Goal: Information Seeking & Learning: Learn about a topic

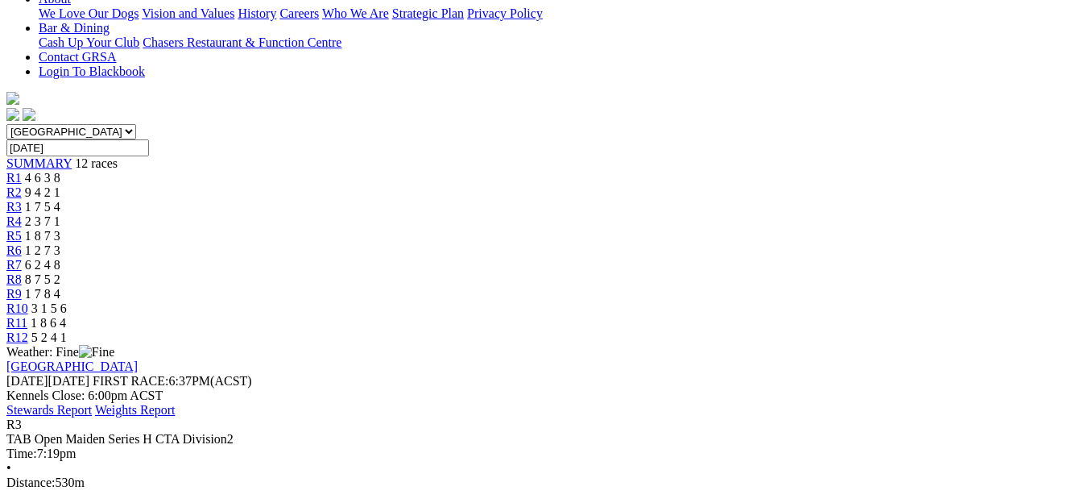
scroll to position [390, 0]
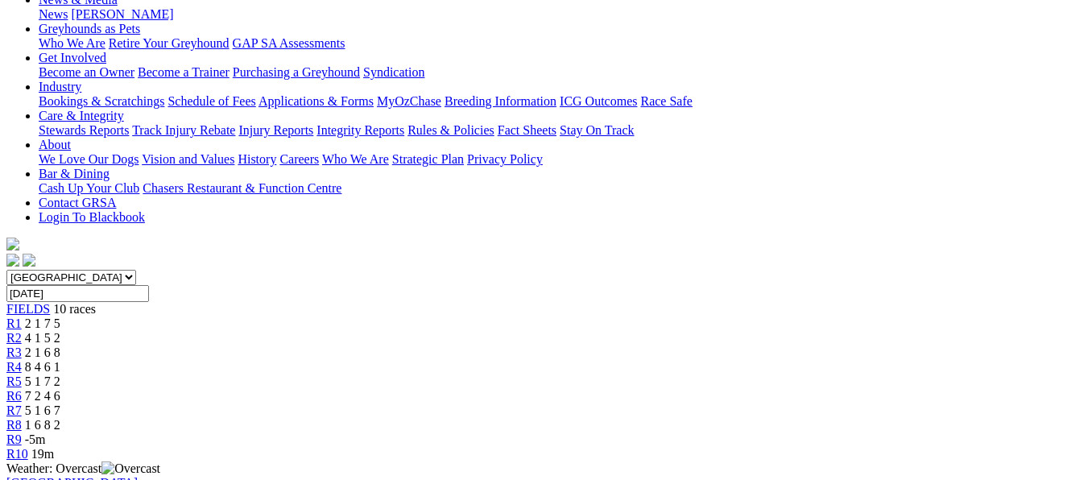
scroll to position [222, 0]
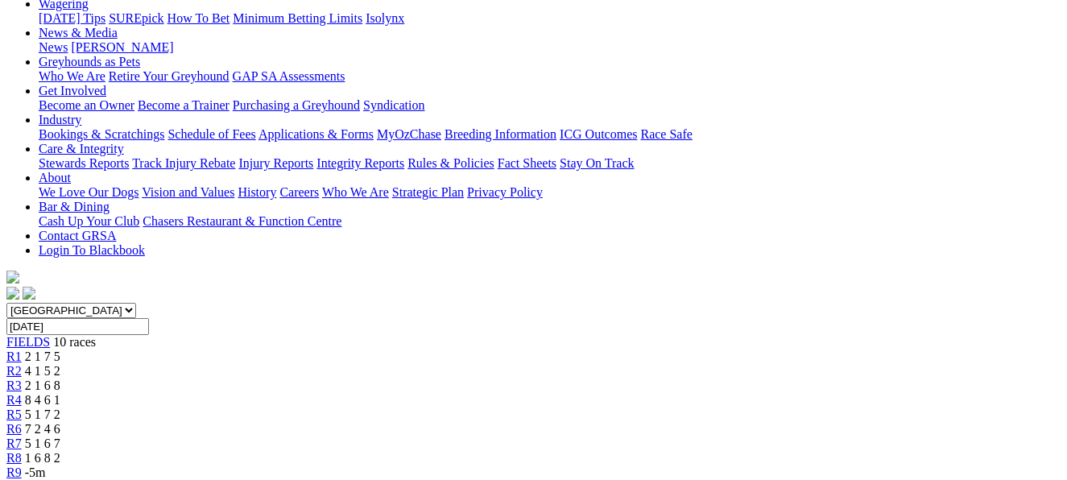
click at [60, 364] on span "4 1 5 2" at bounding box center [42, 371] width 35 height 14
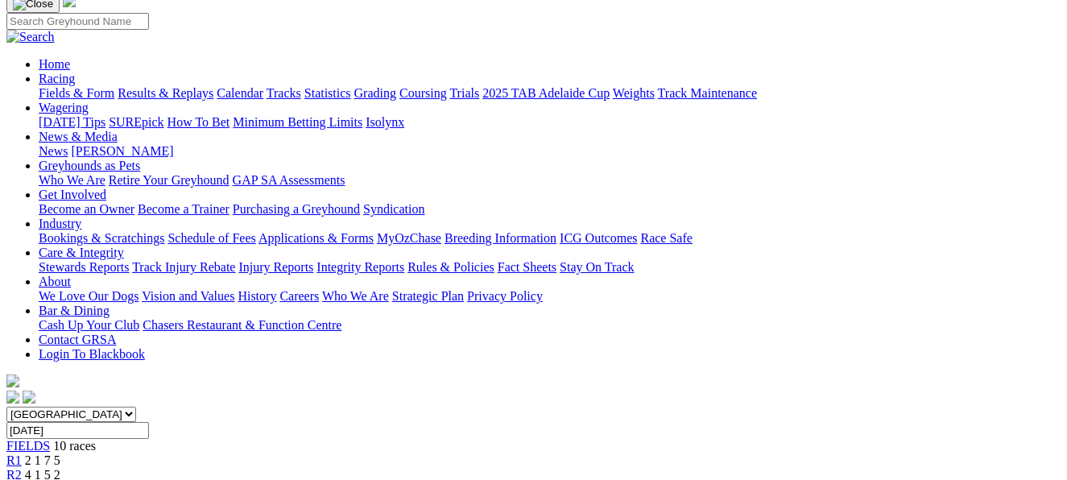
scroll to position [118, 0]
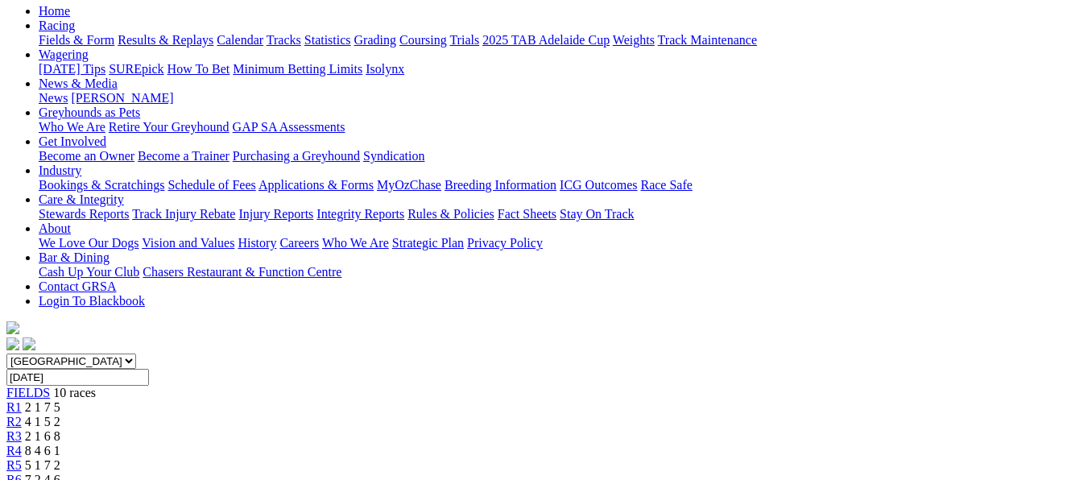
scroll to position [171, 0]
click at [60, 445] on span "8 4 6 1" at bounding box center [42, 452] width 35 height 14
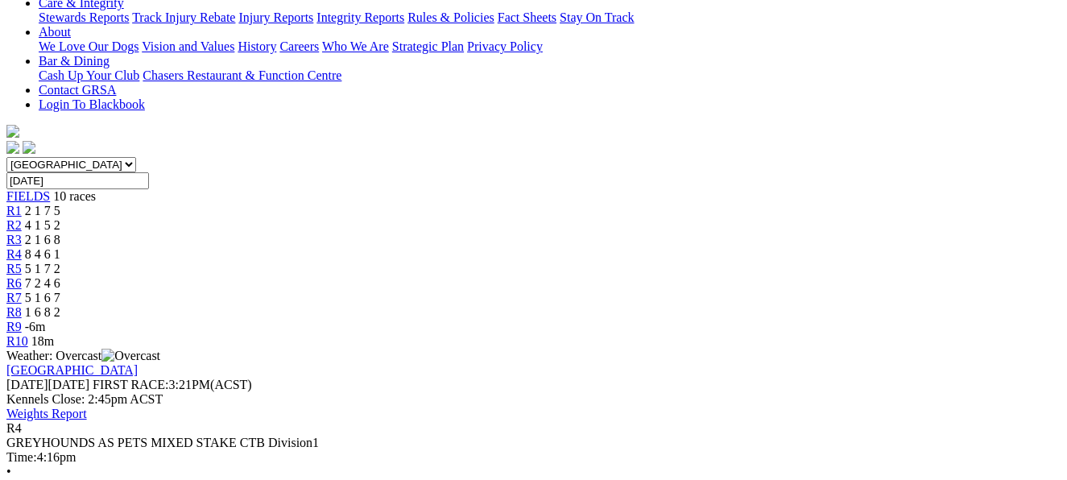
scroll to position [369, 0]
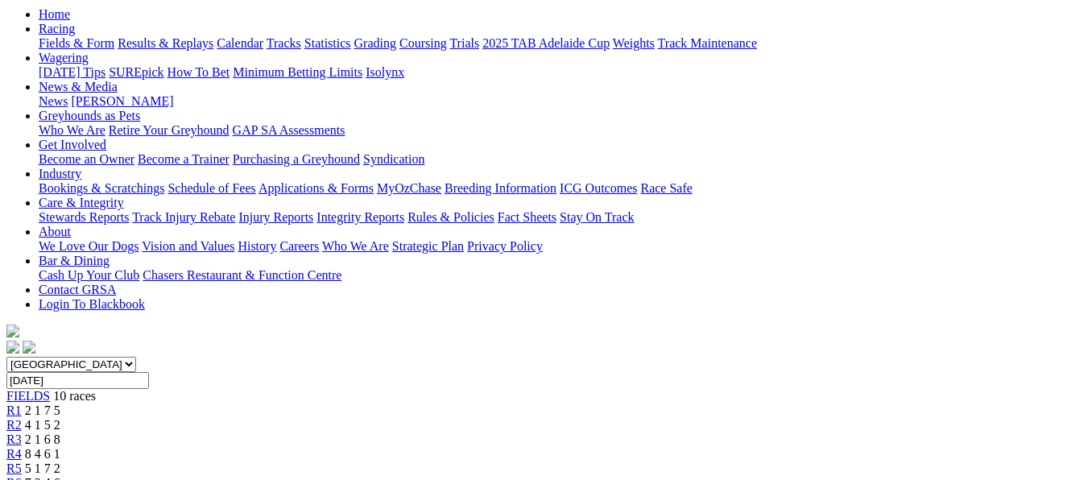
scroll to position [131, 0]
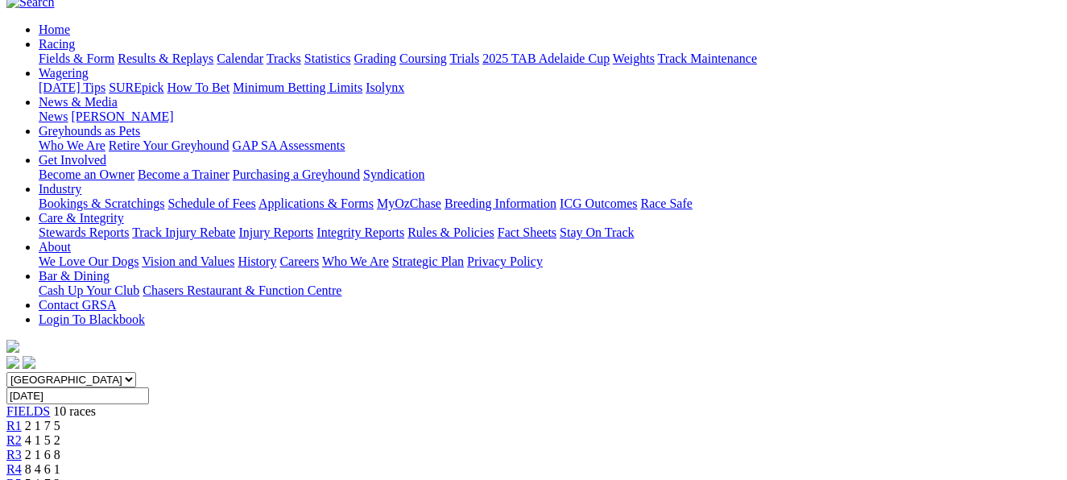
scroll to position [139, 0]
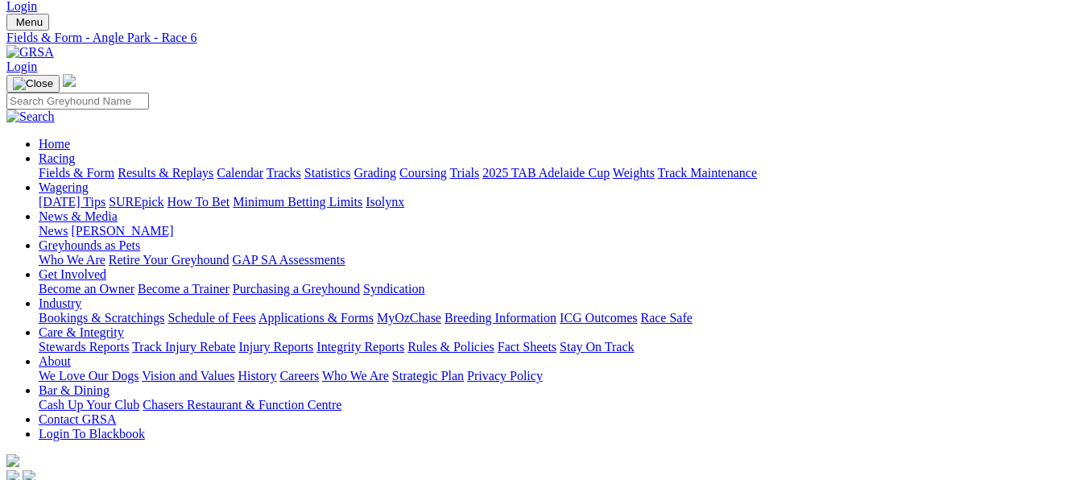
scroll to position [6, 0]
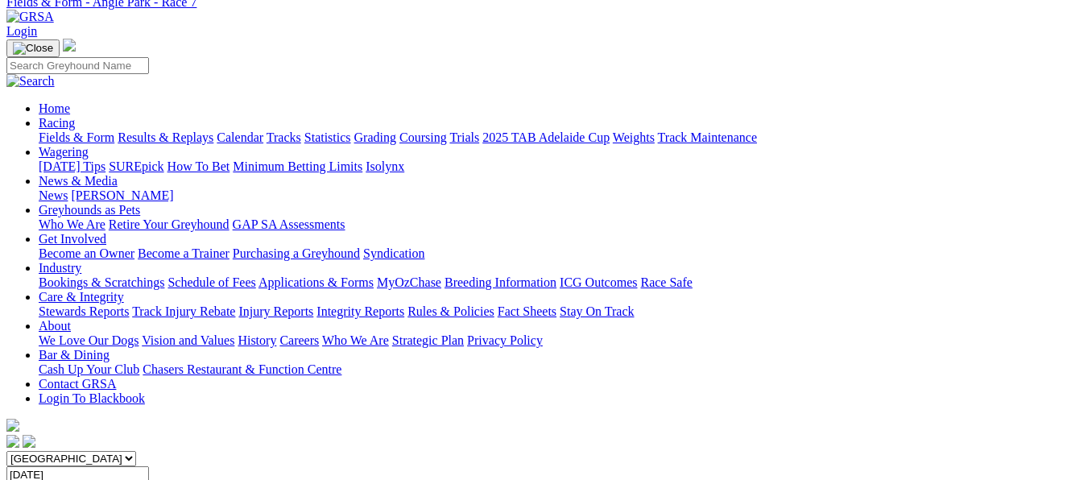
scroll to position [66, 0]
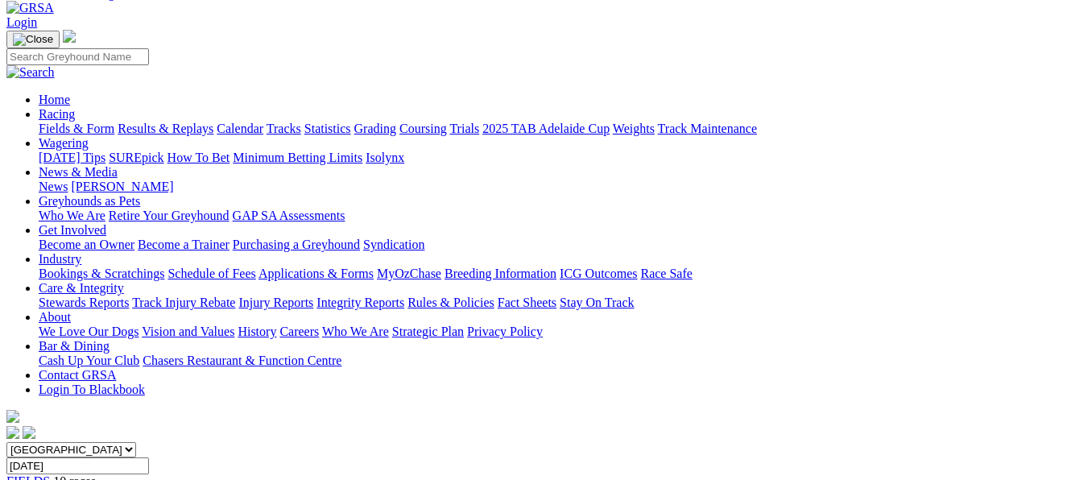
scroll to position [82, 0]
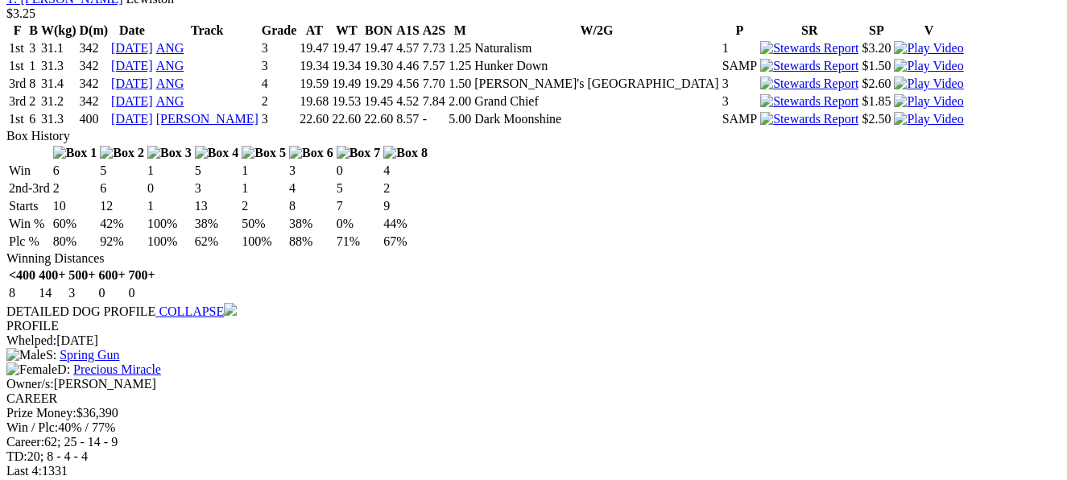
scroll to position [1652, 0]
